Goal: Browse casually: Explore the website without a specific task or goal

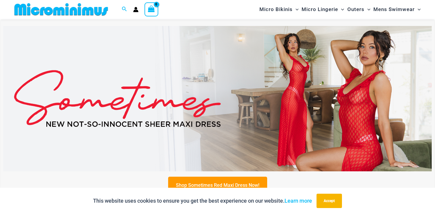
scroll to position [251, 0]
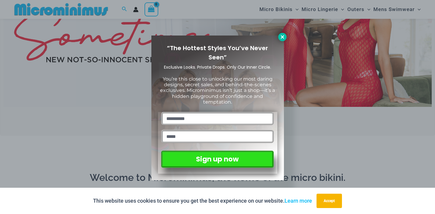
click at [282, 38] on icon at bounding box center [281, 36] width 5 height 5
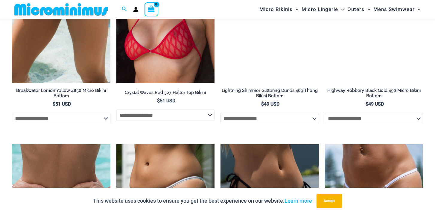
scroll to position [1600, 0]
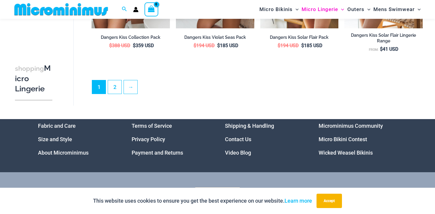
scroll to position [1395, 0]
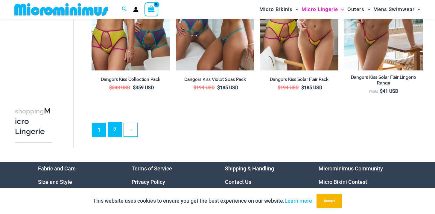
click at [116, 128] on link "2" at bounding box center [114, 130] width 13 height 14
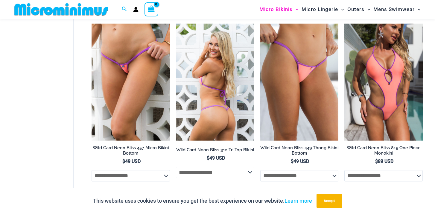
scroll to position [1056, 0]
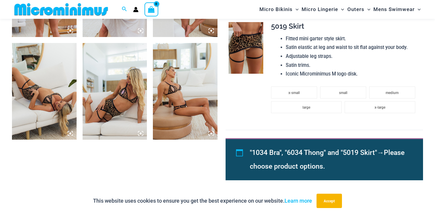
scroll to position [428, 0]
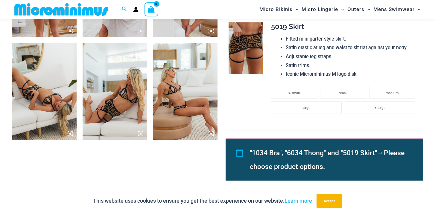
click at [197, 101] on img at bounding box center [185, 91] width 65 height 97
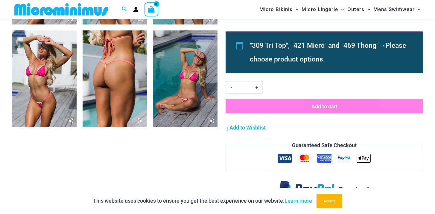
scroll to position [645, 0]
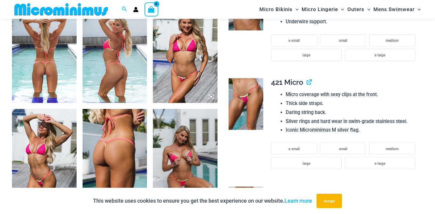
scroll to position [446, 0]
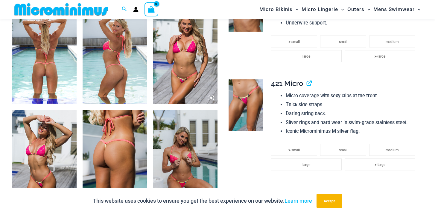
click at [65, 74] on img at bounding box center [44, 55] width 65 height 97
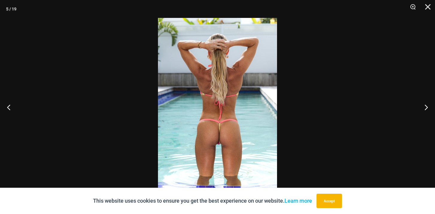
click at [223, 114] on img at bounding box center [217, 107] width 119 height 178
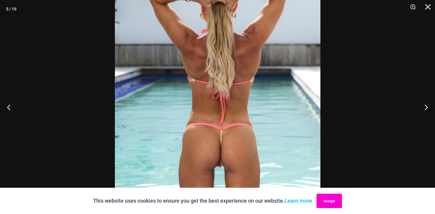
click at [331, 207] on button "Accept" at bounding box center [328, 201] width 25 height 14
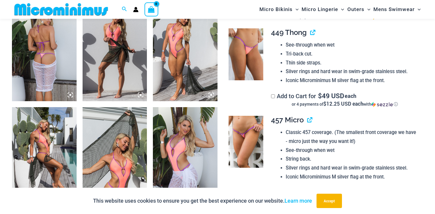
scroll to position [365, 0]
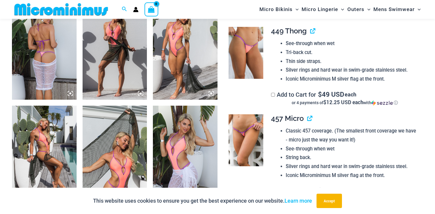
click at [58, 53] on img at bounding box center [44, 51] width 65 height 97
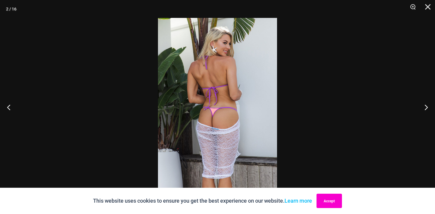
click at [330, 201] on button "Accept" at bounding box center [328, 201] width 25 height 14
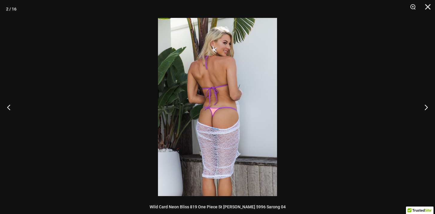
click at [222, 119] on img at bounding box center [217, 107] width 119 height 178
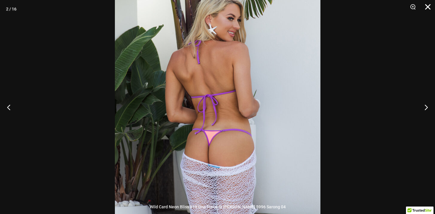
click at [424, 6] on button "Close" at bounding box center [425, 9] width 15 height 18
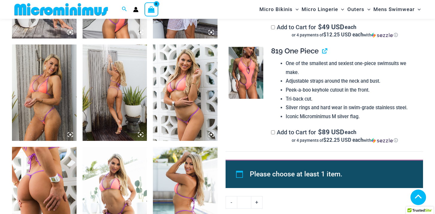
scroll to position [531, 0]
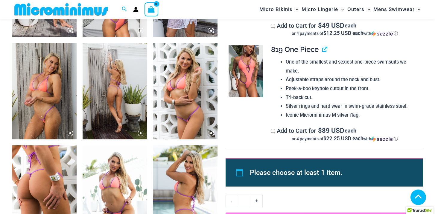
click at [105, 96] on img at bounding box center [114, 91] width 65 height 97
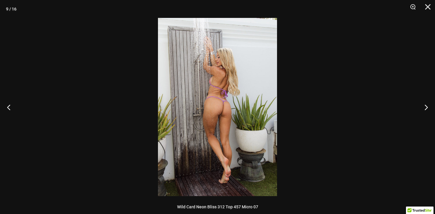
click at [227, 138] on img at bounding box center [217, 107] width 119 height 178
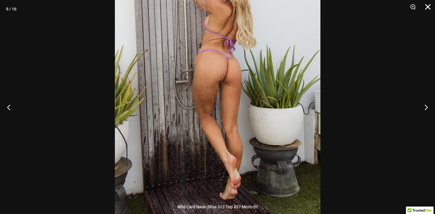
click at [425, 7] on button "Close" at bounding box center [425, 9] width 15 height 18
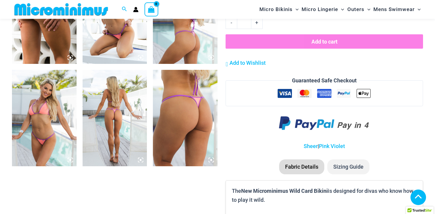
scroll to position [716, 0]
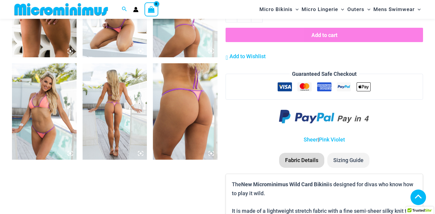
click at [127, 115] on img at bounding box center [114, 111] width 65 height 97
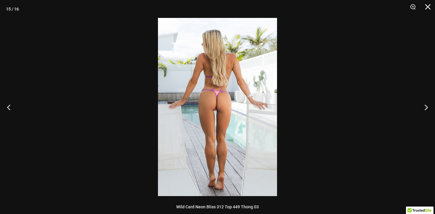
click at [213, 134] on img at bounding box center [217, 107] width 119 height 178
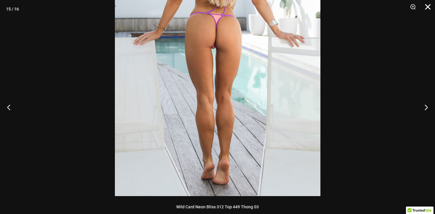
click at [426, 9] on button "Close" at bounding box center [425, 9] width 15 height 18
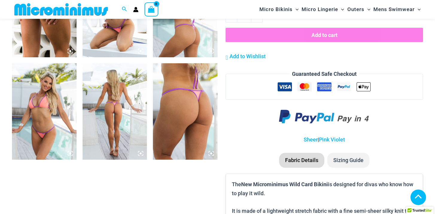
scroll to position [599, 0]
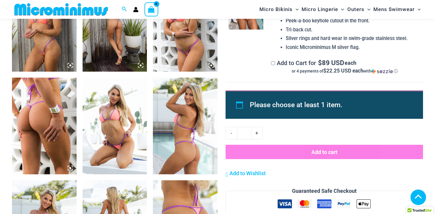
click at [123, 126] on img at bounding box center [114, 126] width 65 height 97
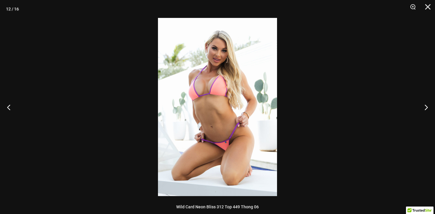
click at [222, 111] on img at bounding box center [217, 107] width 119 height 178
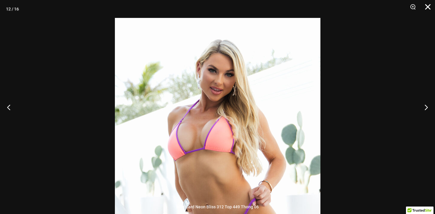
click at [425, 6] on button "Close" at bounding box center [425, 9] width 15 height 18
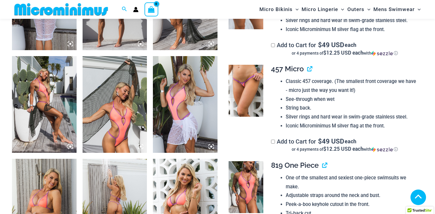
scroll to position [414, 0]
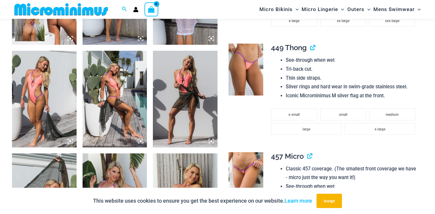
scroll to position [403, 0]
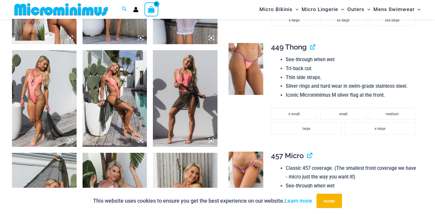
click at [135, 85] on img at bounding box center [114, 98] width 65 height 97
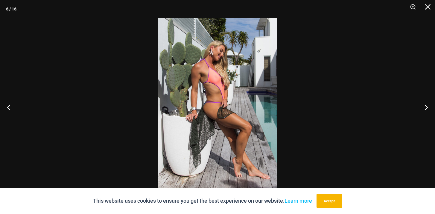
click at [234, 111] on img at bounding box center [217, 107] width 119 height 178
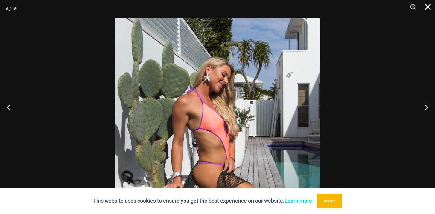
click at [427, 8] on button "Close" at bounding box center [425, 9] width 15 height 18
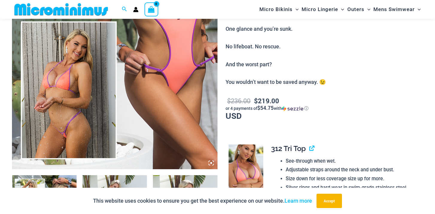
scroll to position [100, 0]
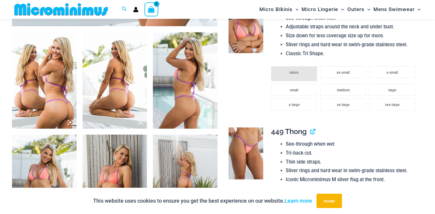
scroll to position [334, 0]
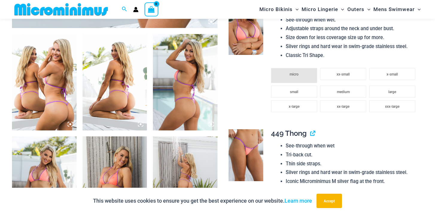
click at [49, 89] on img at bounding box center [44, 82] width 65 height 97
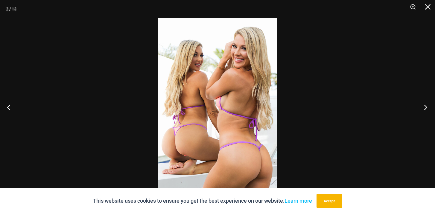
click at [425, 109] on button "Next" at bounding box center [423, 107] width 22 height 30
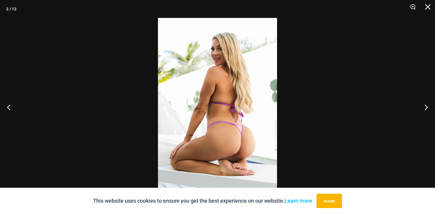
click at [256, 110] on img at bounding box center [217, 107] width 119 height 178
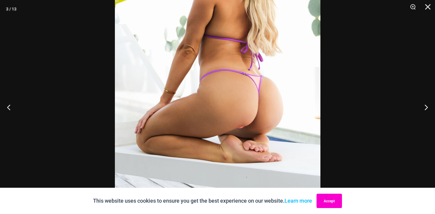
click at [335, 206] on button "Accept" at bounding box center [328, 201] width 25 height 14
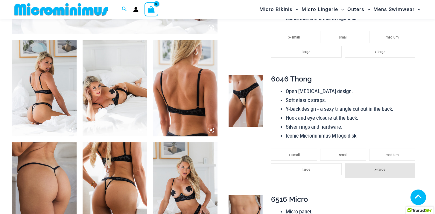
scroll to position [326, 0]
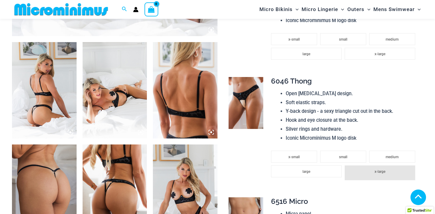
click at [56, 99] on img at bounding box center [44, 90] width 65 height 97
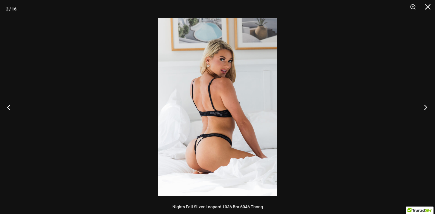
click at [422, 108] on button "Next" at bounding box center [423, 107] width 22 height 30
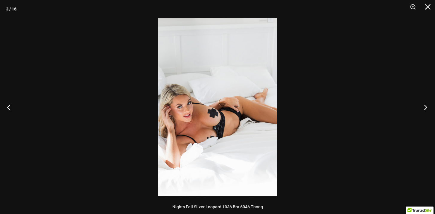
click at [422, 108] on button "Next" at bounding box center [423, 107] width 22 height 30
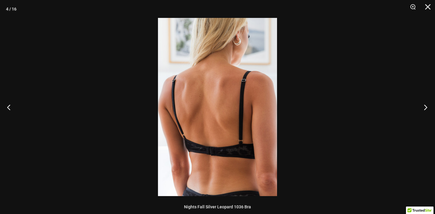
click at [422, 108] on button "Next" at bounding box center [423, 107] width 22 height 30
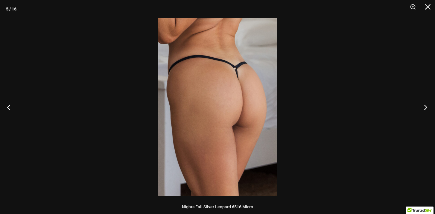
click at [422, 108] on button "Next" at bounding box center [423, 107] width 22 height 30
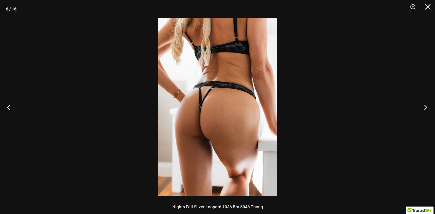
click at [422, 108] on button "Next" at bounding box center [423, 107] width 22 height 30
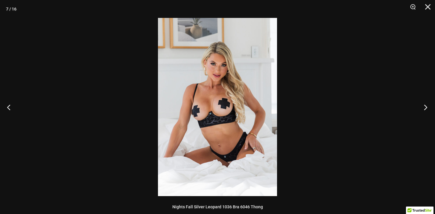
click at [422, 108] on button "Next" at bounding box center [423, 107] width 22 height 30
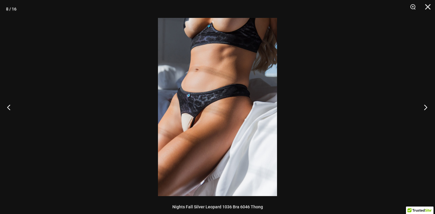
click at [422, 108] on button "Next" at bounding box center [423, 107] width 22 height 30
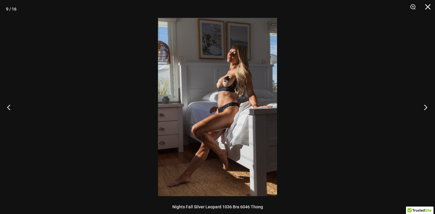
click at [422, 108] on button "Next" at bounding box center [423, 107] width 22 height 30
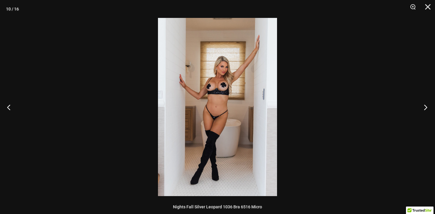
click at [422, 108] on button "Next" at bounding box center [423, 107] width 22 height 30
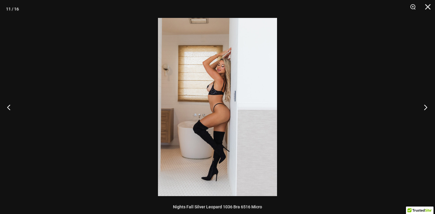
click at [422, 108] on button "Next" at bounding box center [423, 107] width 22 height 30
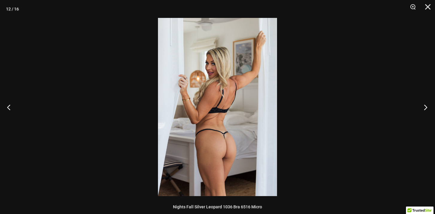
click at [422, 108] on button "Next" at bounding box center [423, 107] width 22 height 30
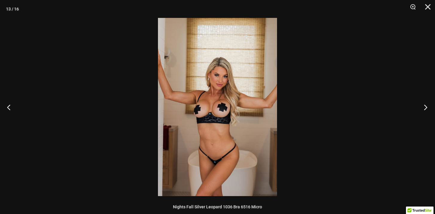
click at [422, 108] on button "Next" at bounding box center [423, 107] width 22 height 30
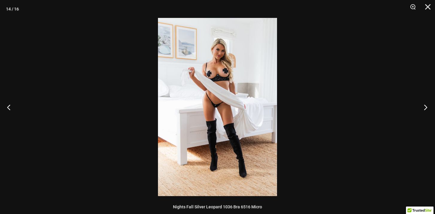
click at [422, 108] on button "Next" at bounding box center [423, 107] width 22 height 30
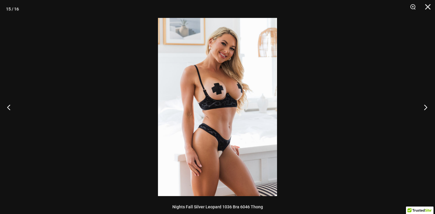
click at [422, 108] on button "Next" at bounding box center [423, 107] width 22 height 30
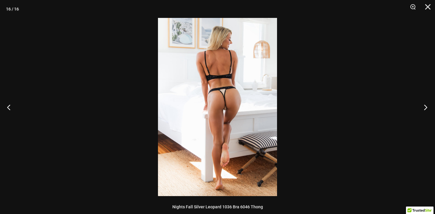
click at [422, 108] on button "Next" at bounding box center [423, 107] width 22 height 30
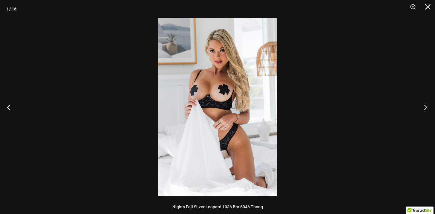
click at [422, 108] on button "Next" at bounding box center [423, 107] width 22 height 30
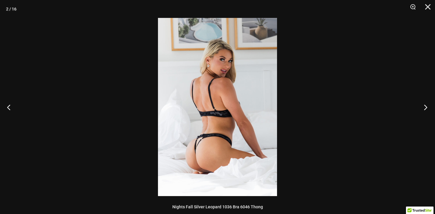
click at [422, 108] on button "Next" at bounding box center [423, 107] width 22 height 30
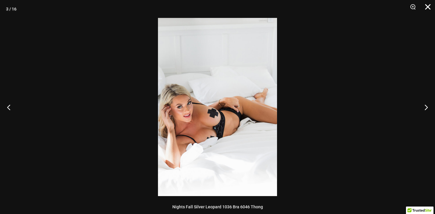
click at [424, 3] on button "Close" at bounding box center [425, 9] width 15 height 18
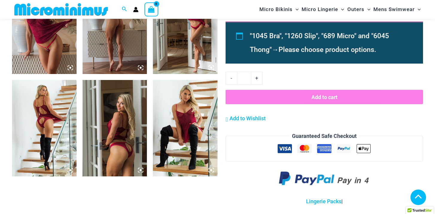
scroll to position [636, 0]
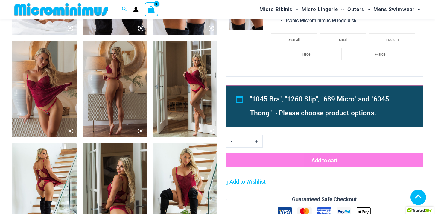
click at [108, 88] on img at bounding box center [114, 89] width 65 height 97
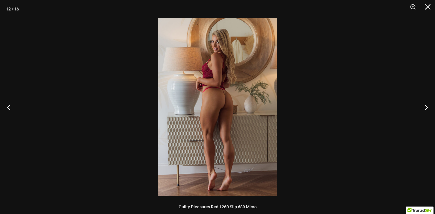
click at [234, 102] on img at bounding box center [217, 107] width 119 height 178
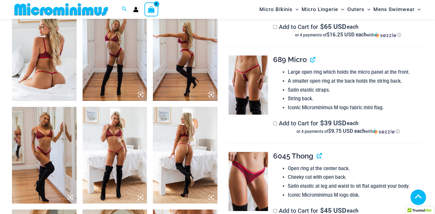
scroll to position [364, 0]
click at [62, 74] on img at bounding box center [44, 53] width 65 height 97
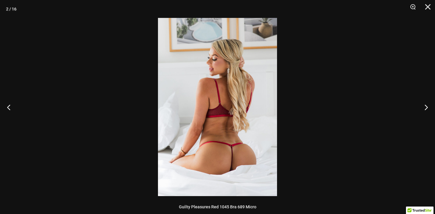
click at [254, 106] on img at bounding box center [217, 107] width 119 height 178
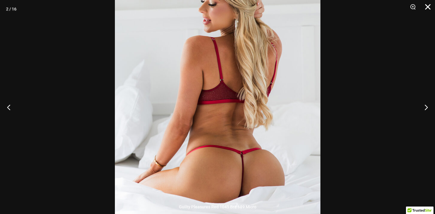
click at [425, 10] on button "Close" at bounding box center [425, 9] width 15 height 18
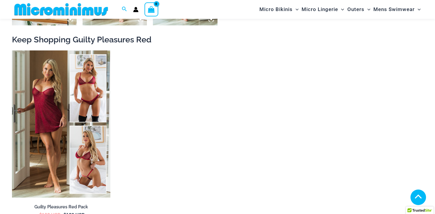
scroll to position [849, 0]
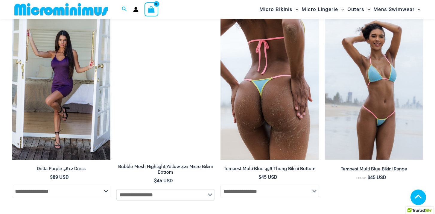
scroll to position [1735, 0]
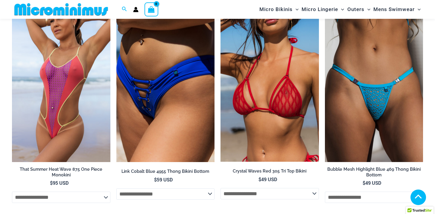
scroll to position [1308, 0]
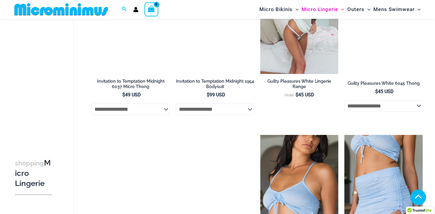
scroll to position [588, 0]
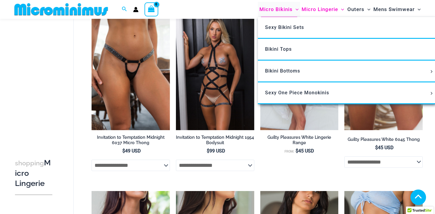
click at [283, 10] on span "Micro Bikinis" at bounding box center [275, 9] width 33 height 15
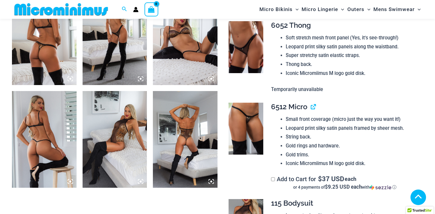
scroll to position [383, 0]
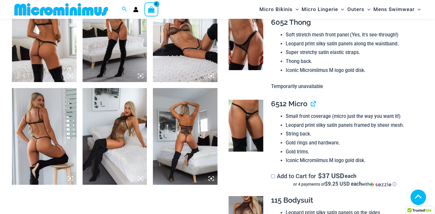
click at [40, 122] on img at bounding box center [44, 136] width 65 height 97
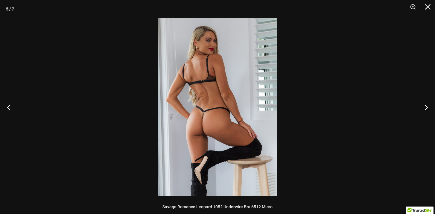
click at [211, 137] on img at bounding box center [217, 107] width 119 height 178
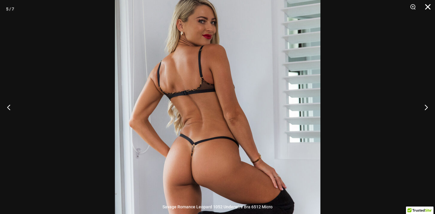
click at [428, 7] on button "Close" at bounding box center [425, 9] width 15 height 18
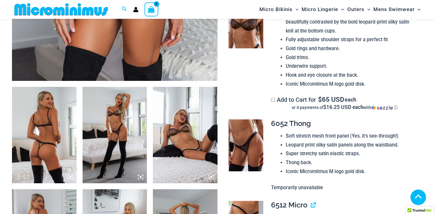
scroll to position [282, 0]
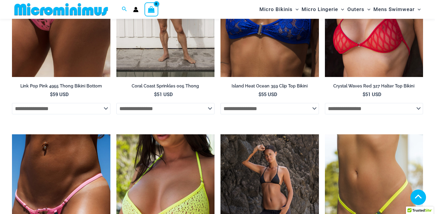
scroll to position [991, 0]
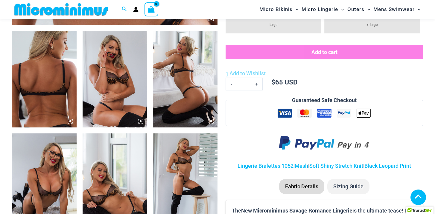
scroll to position [338, 0]
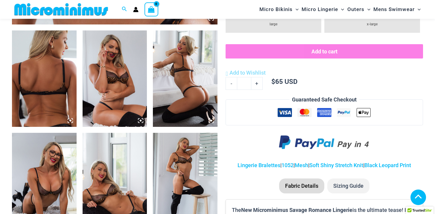
click at [197, 89] on img at bounding box center [185, 78] width 65 height 97
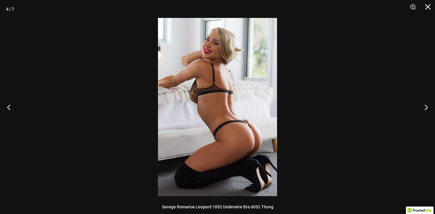
click at [241, 117] on img at bounding box center [217, 107] width 119 height 178
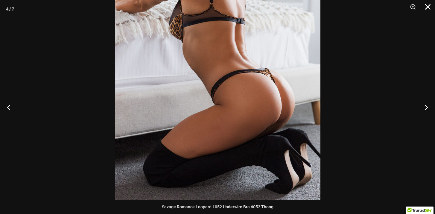
click at [424, 9] on button "Close" at bounding box center [425, 9] width 15 height 18
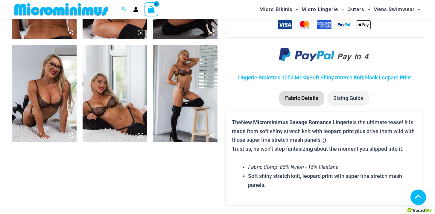
scroll to position [426, 0]
click at [55, 98] on img at bounding box center [44, 93] width 65 height 97
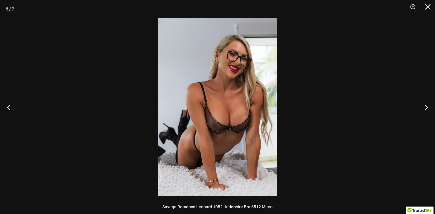
click at [207, 99] on img at bounding box center [217, 107] width 119 height 178
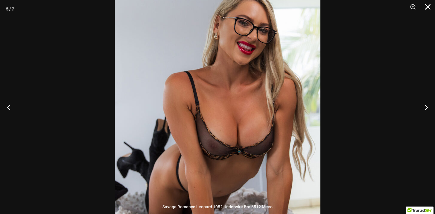
click at [430, 7] on button "Close" at bounding box center [425, 9] width 15 height 18
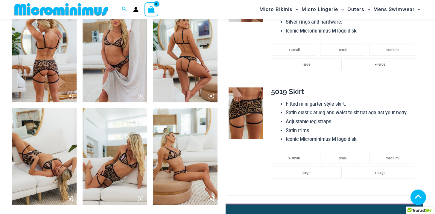
scroll to position [358, 0]
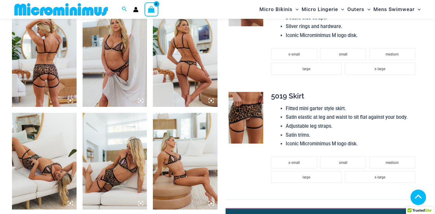
click at [123, 155] on img at bounding box center [114, 161] width 65 height 97
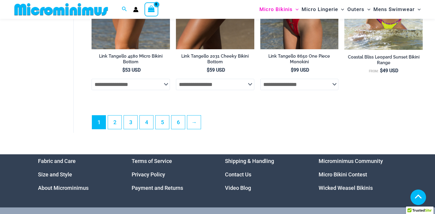
scroll to position [1500, 0]
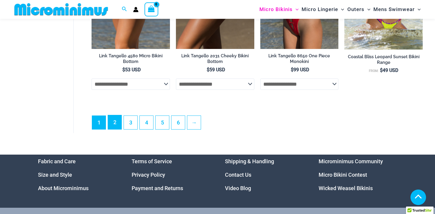
click at [116, 129] on link "2" at bounding box center [114, 122] width 13 height 14
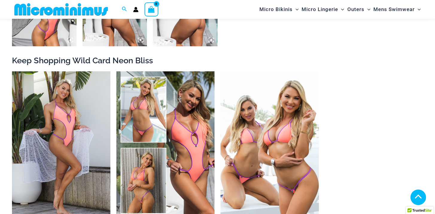
scroll to position [801, 0]
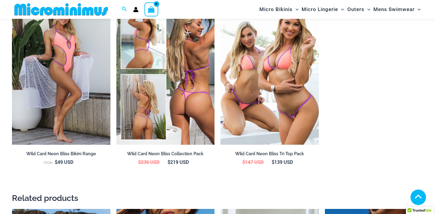
click at [138, 57] on img at bounding box center [165, 71] width 98 height 147
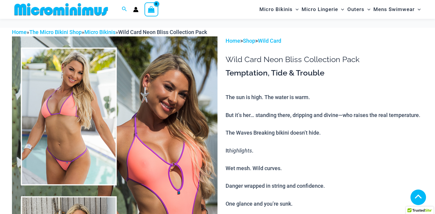
scroll to position [719, 0]
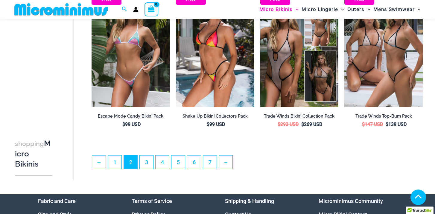
scroll to position [1329, 0]
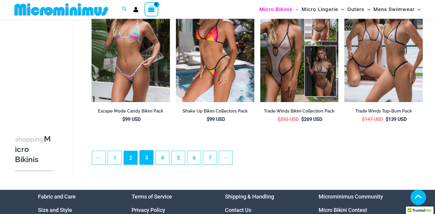
click at [148, 165] on link "3" at bounding box center [146, 158] width 13 height 14
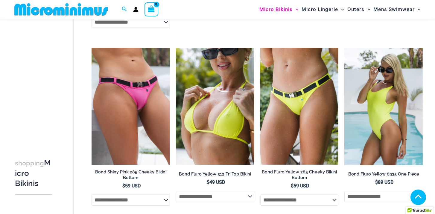
scroll to position [910, 0]
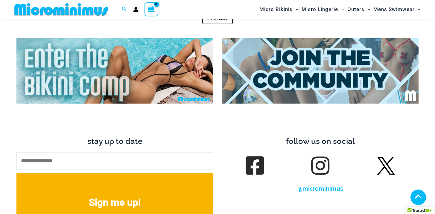
scroll to position [2032, 0]
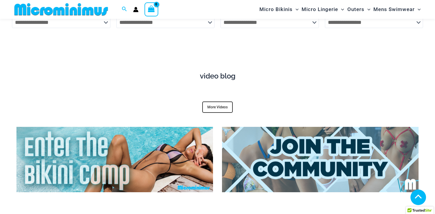
click at [219, 72] on h4 "video blog" at bounding box center [217, 76] width 402 height 9
click at [218, 106] on link "More Videos" at bounding box center [217, 107] width 30 height 11
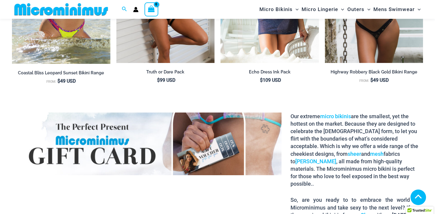
scroll to position [927, 0]
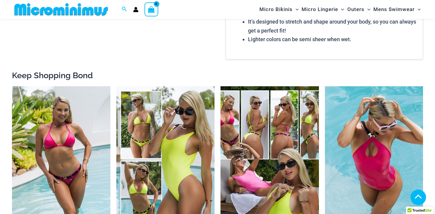
scroll to position [935, 0]
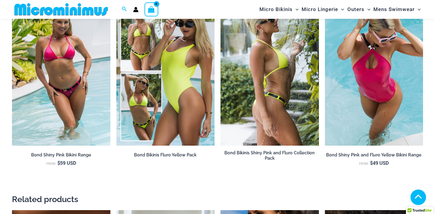
click at [238, 98] on img at bounding box center [269, 72] width 98 height 147
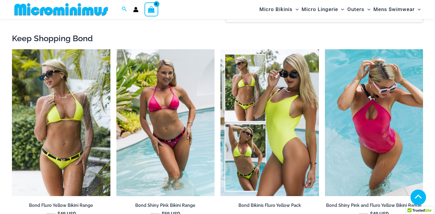
scroll to position [1140, 0]
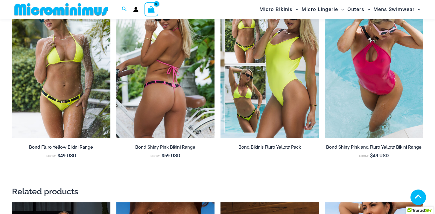
click at [126, 91] on img at bounding box center [165, 64] width 98 height 147
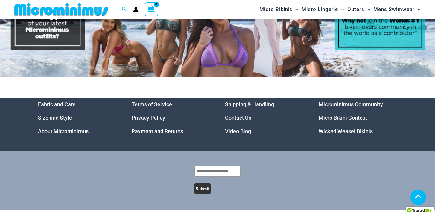
scroll to position [2642, 0]
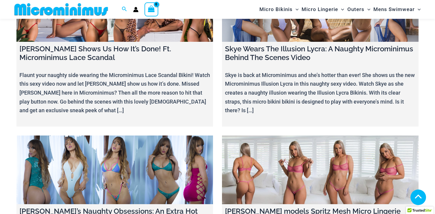
scroll to position [7062, 0]
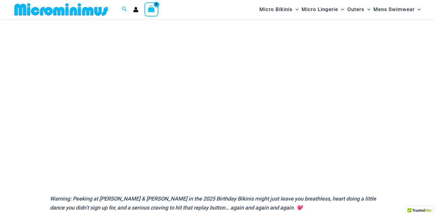
scroll to position [83, 0]
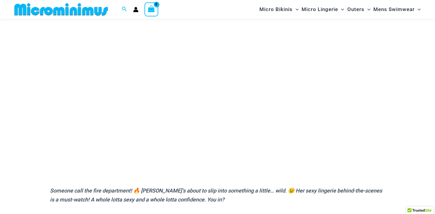
scroll to position [94, 0]
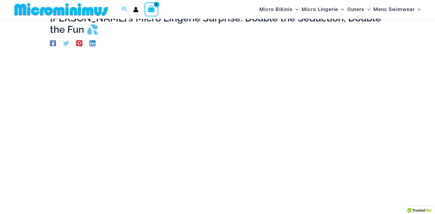
scroll to position [68, 0]
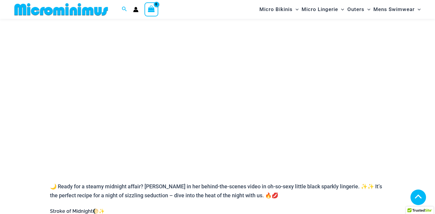
scroll to position [97, 0]
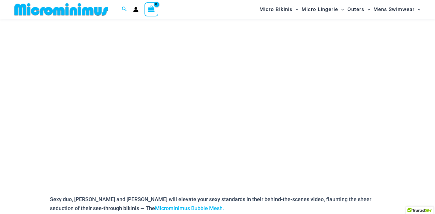
scroll to position [88, 0]
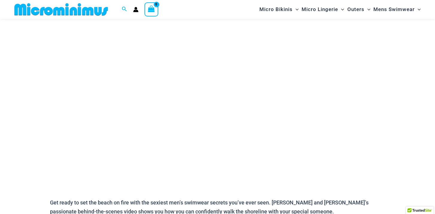
scroll to position [86, 0]
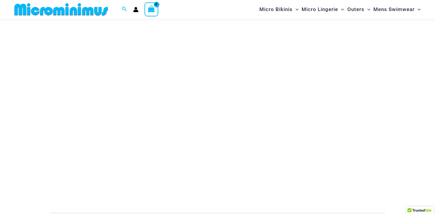
scroll to position [65, 0]
